Goal: Entertainment & Leisure: Consume media (video, audio)

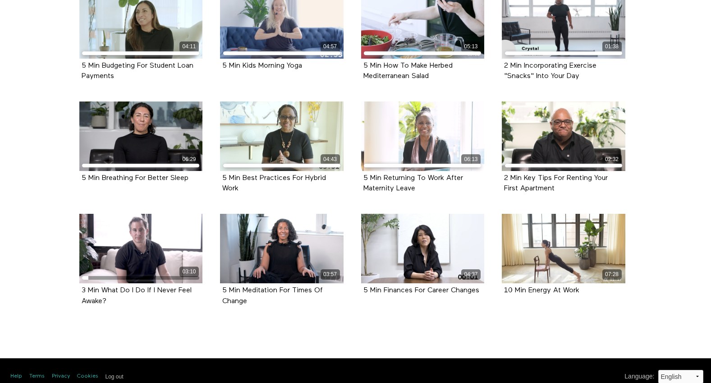
scroll to position [364, 0]
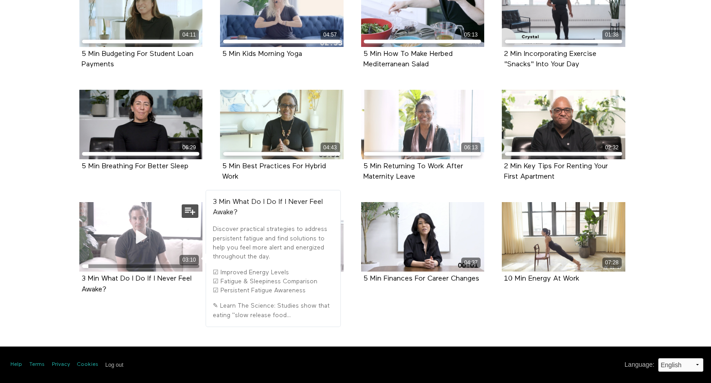
click at [159, 231] on div "03:10" at bounding box center [141, 236] width 124 height 69
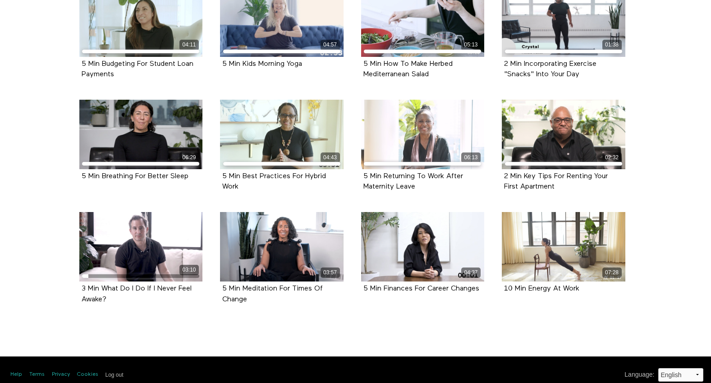
scroll to position [364, 0]
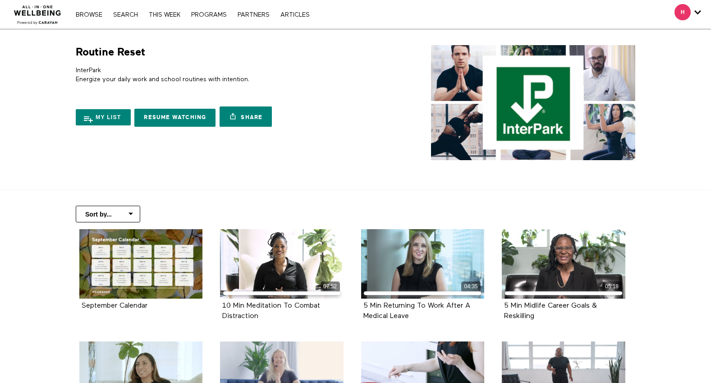
scroll to position [364, 0]
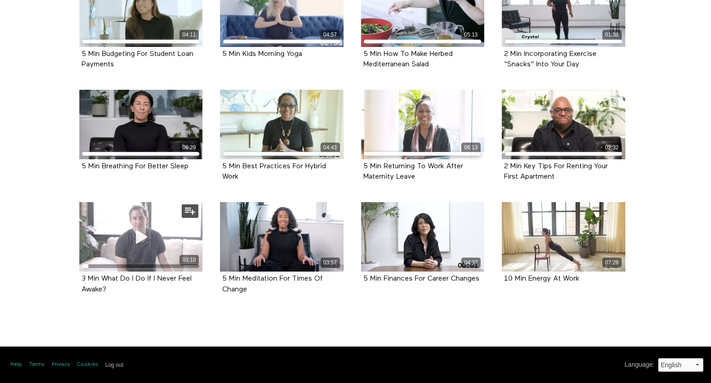
click at [145, 247] on span at bounding box center [140, 236] width 27 height 27
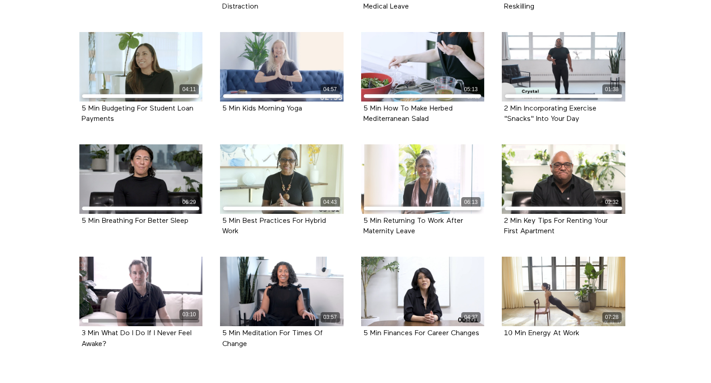
scroll to position [310, 0]
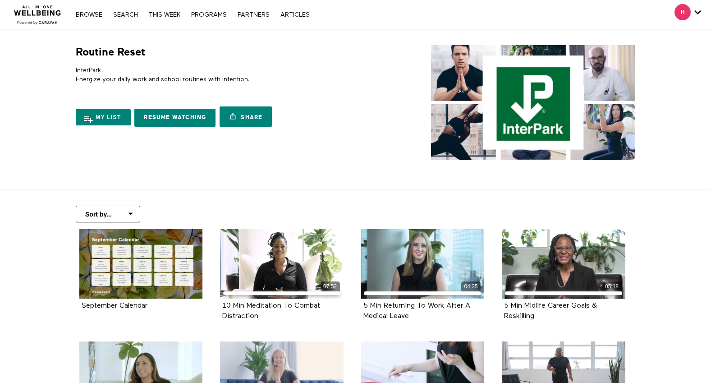
scroll to position [310, 0]
